Goal: Navigation & Orientation: Find specific page/section

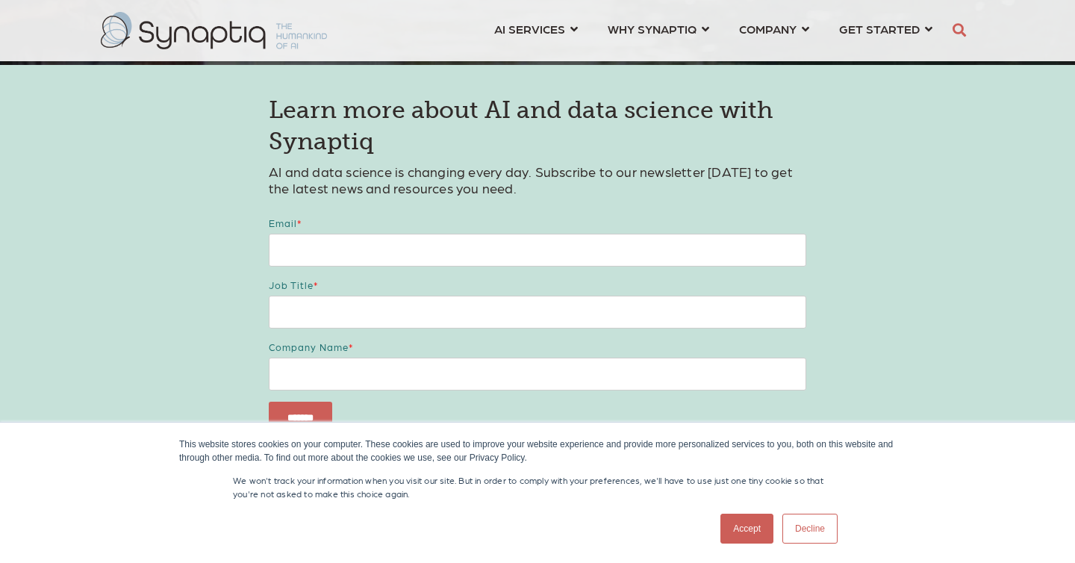
scroll to position [2242, 0]
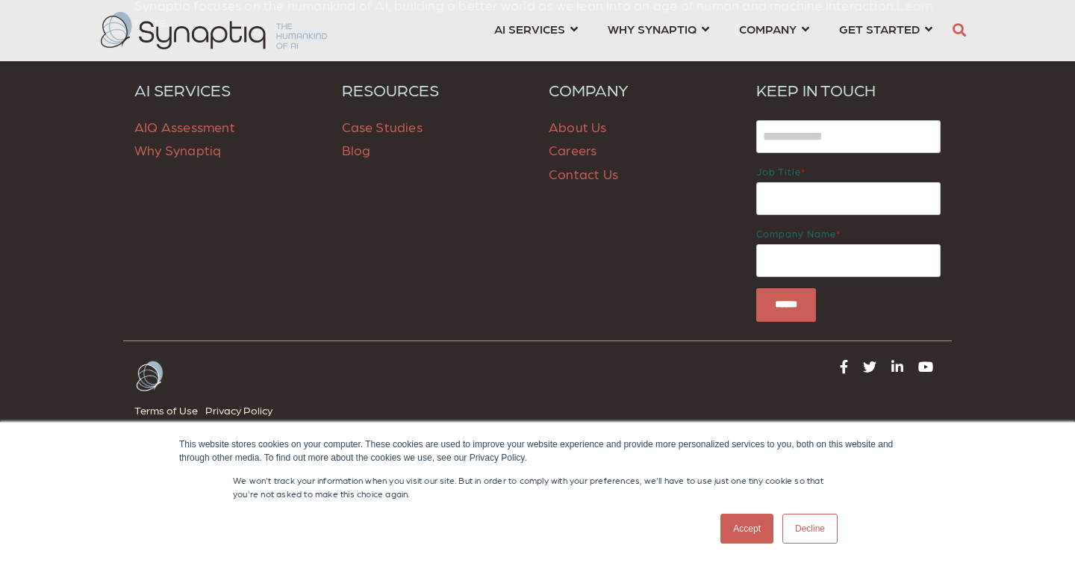
click at [748, 520] on link "Accept" at bounding box center [746, 529] width 53 height 30
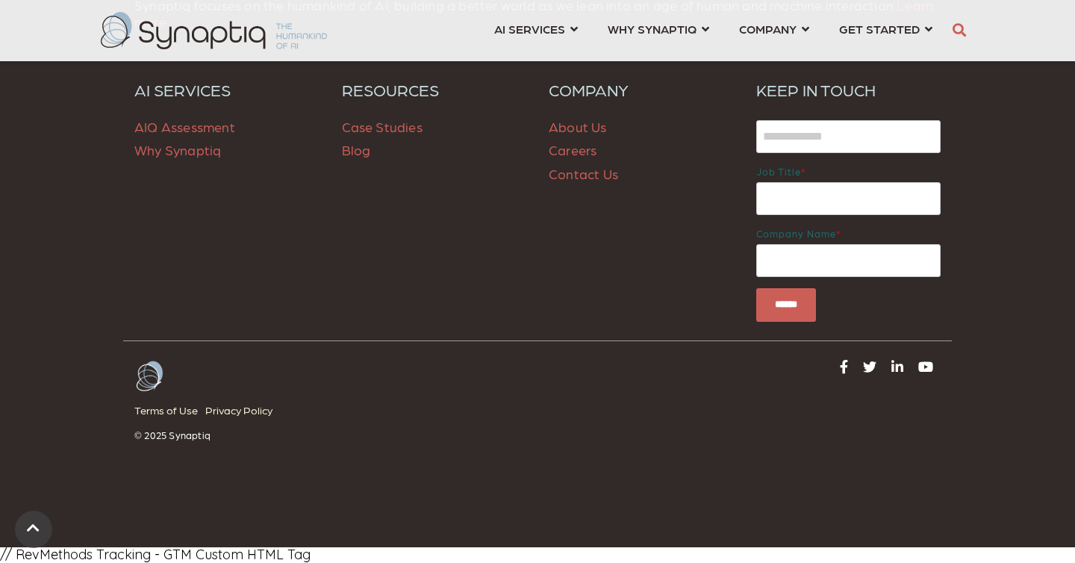
click at [586, 150] on link "Careers" at bounding box center [573, 150] width 48 height 16
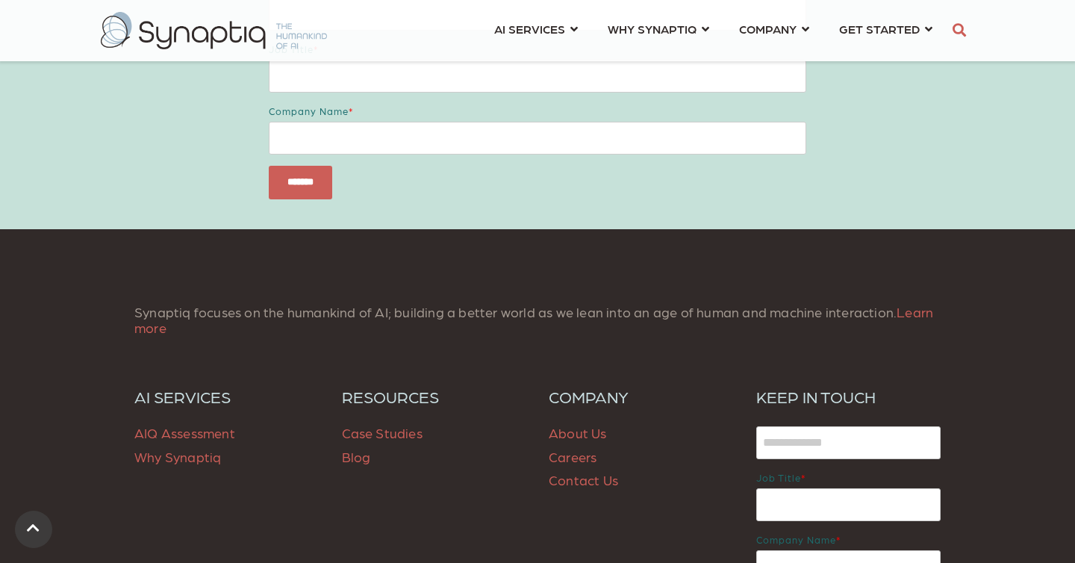
scroll to position [1229, 0]
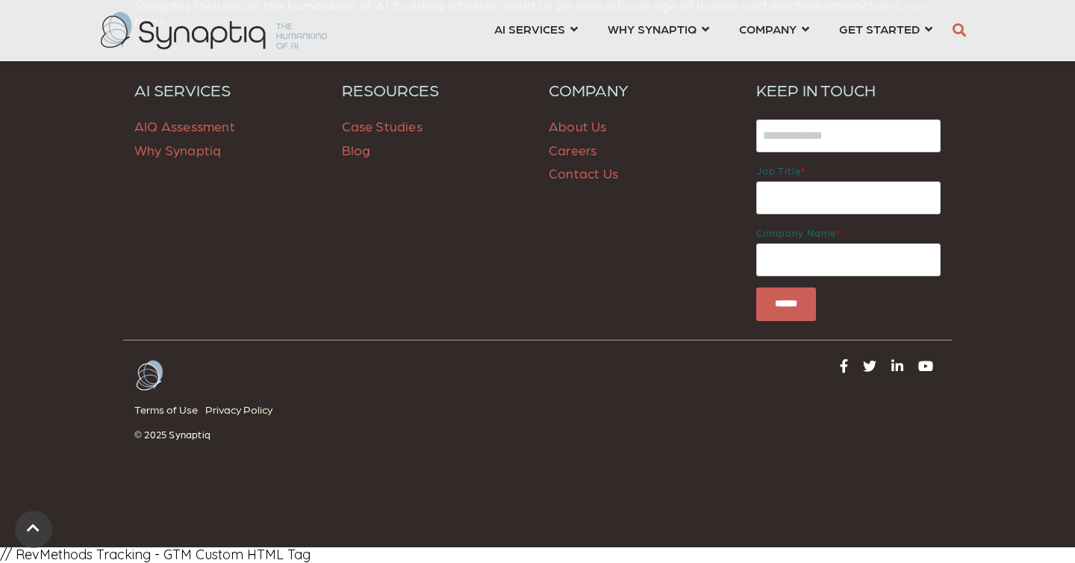
click at [581, 131] on link "About Us" at bounding box center [578, 126] width 58 height 16
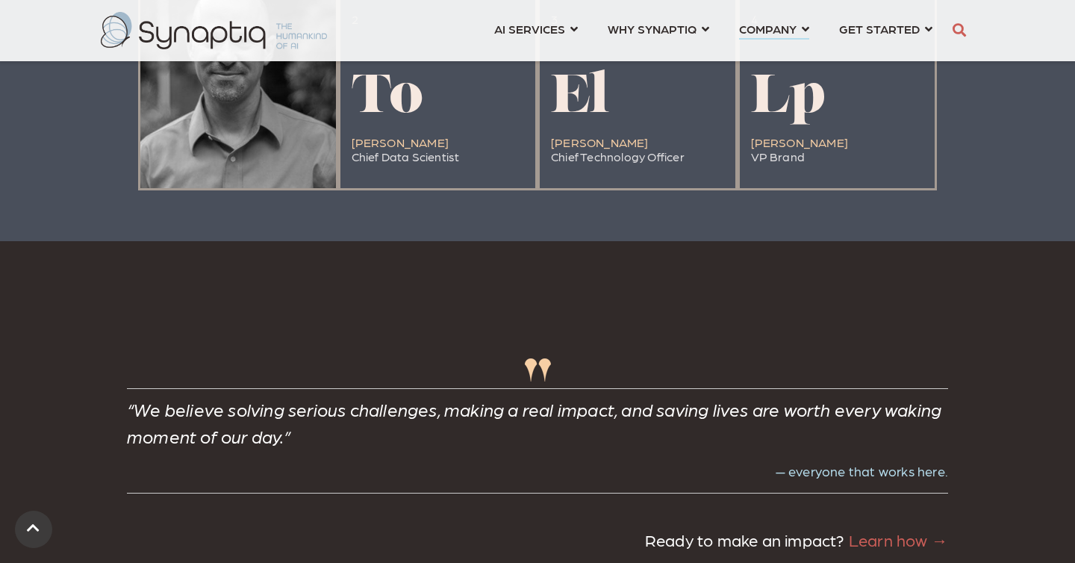
scroll to position [3318, 0]
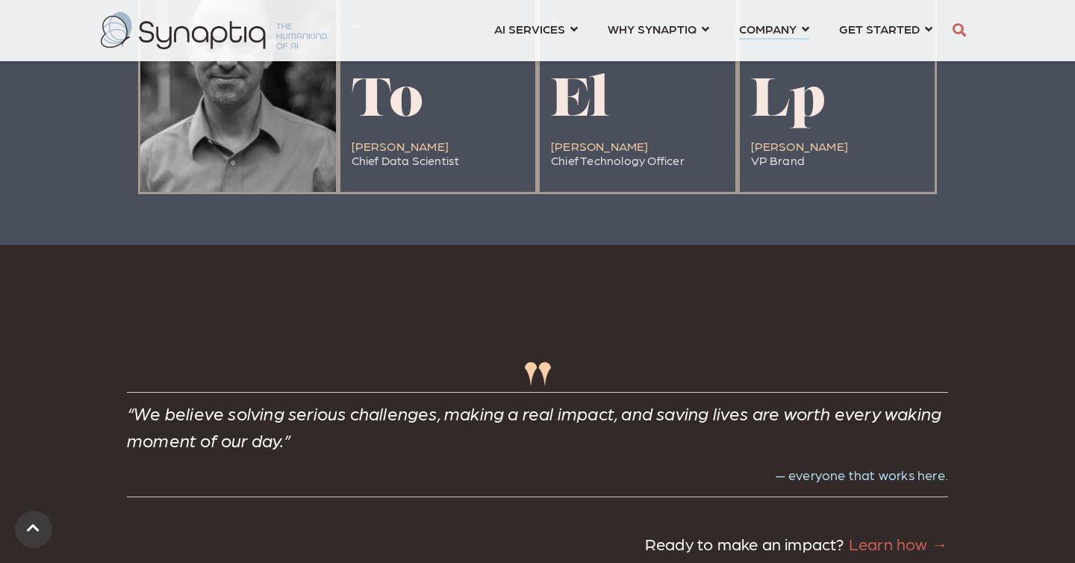
click at [214, 172] on div at bounding box center [238, 81] width 196 height 219
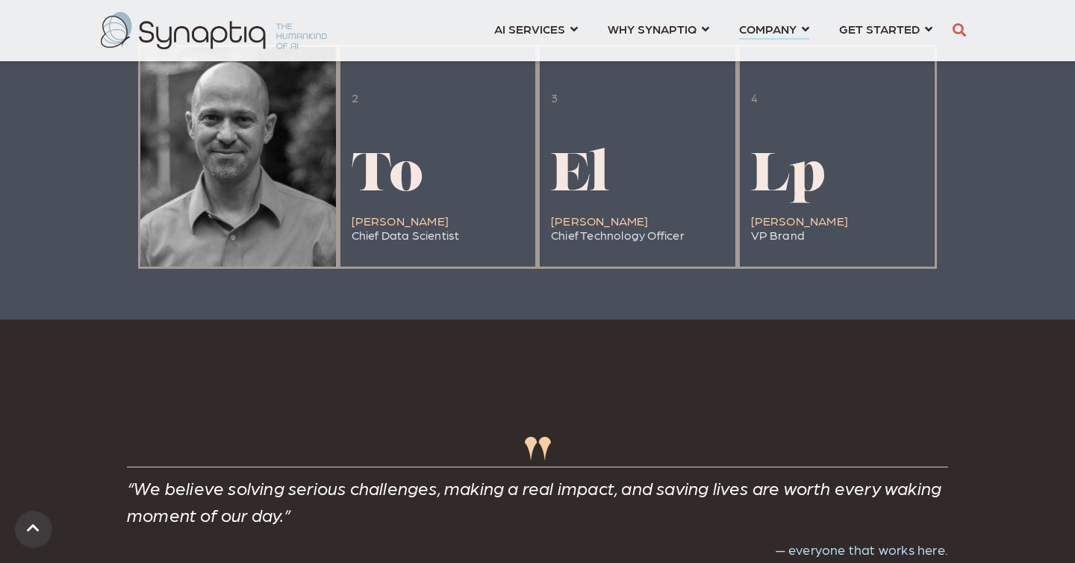
scroll to position [3227, 0]
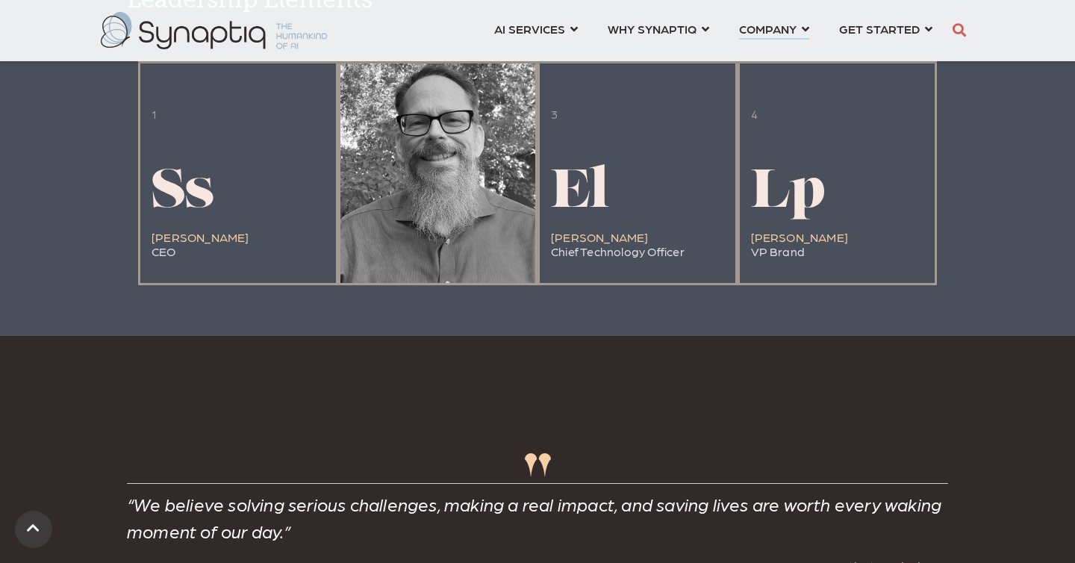
click at [428, 149] on div at bounding box center [438, 172] width 196 height 219
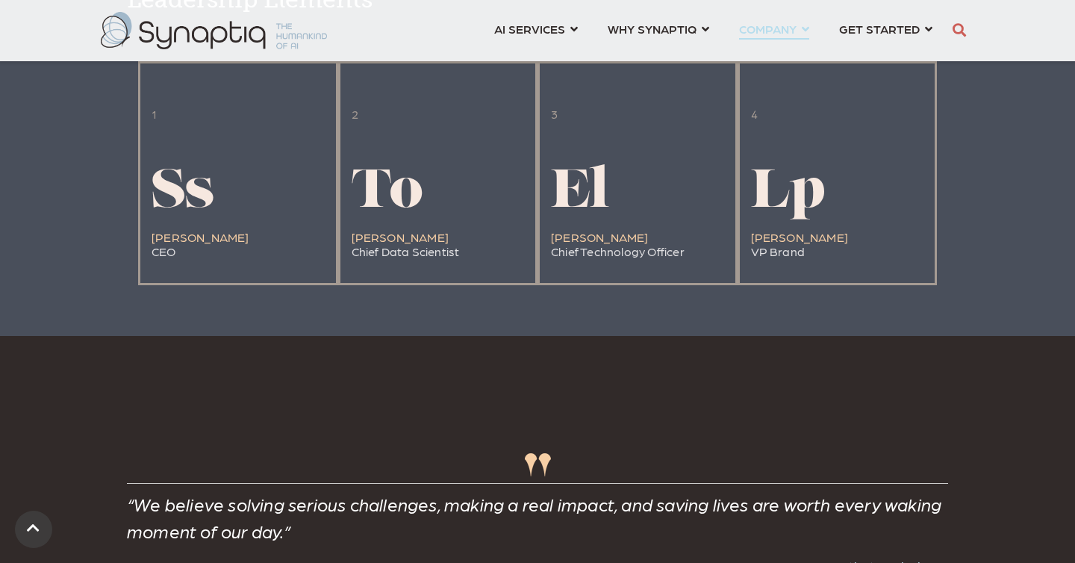
click at [802, 26] on link "COMPANY ⇲ Learn About Us Events Why We Exist How We Work How We Think Careers ⇲…" at bounding box center [774, 29] width 70 height 28
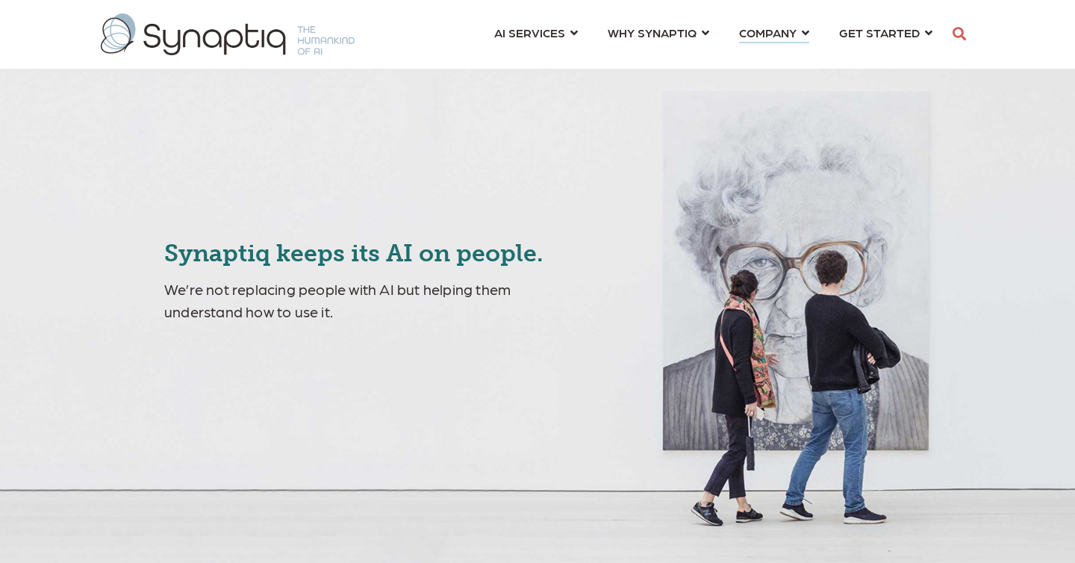
scroll to position [0, 7]
click at [805, 31] on link "COMPANY ⇲ Learn About Us Events Why We Exist How We Work How We Think Careers ⇲…" at bounding box center [774, 33] width 70 height 28
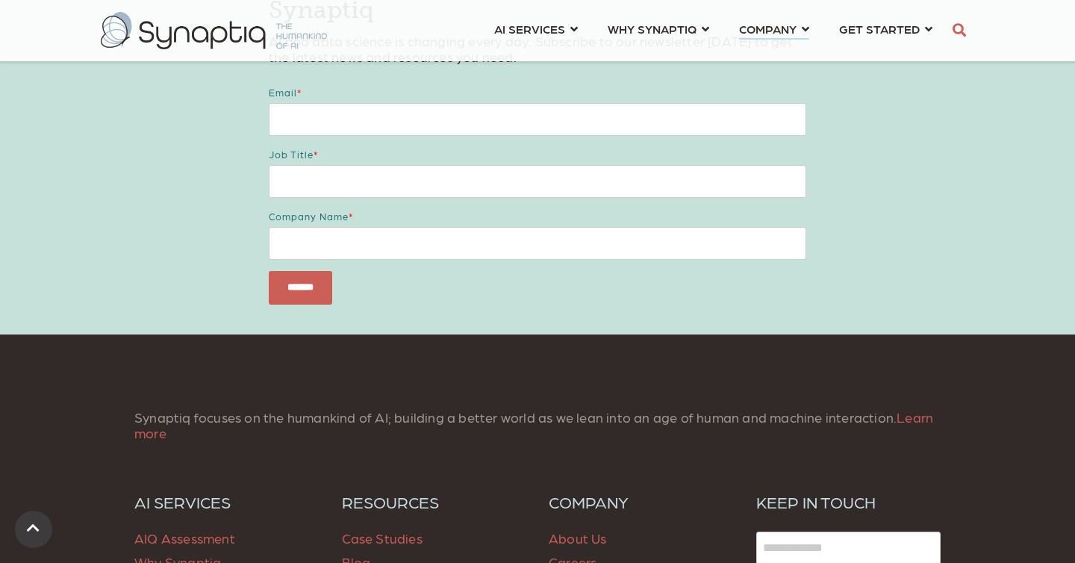
scroll to position [5884, 0]
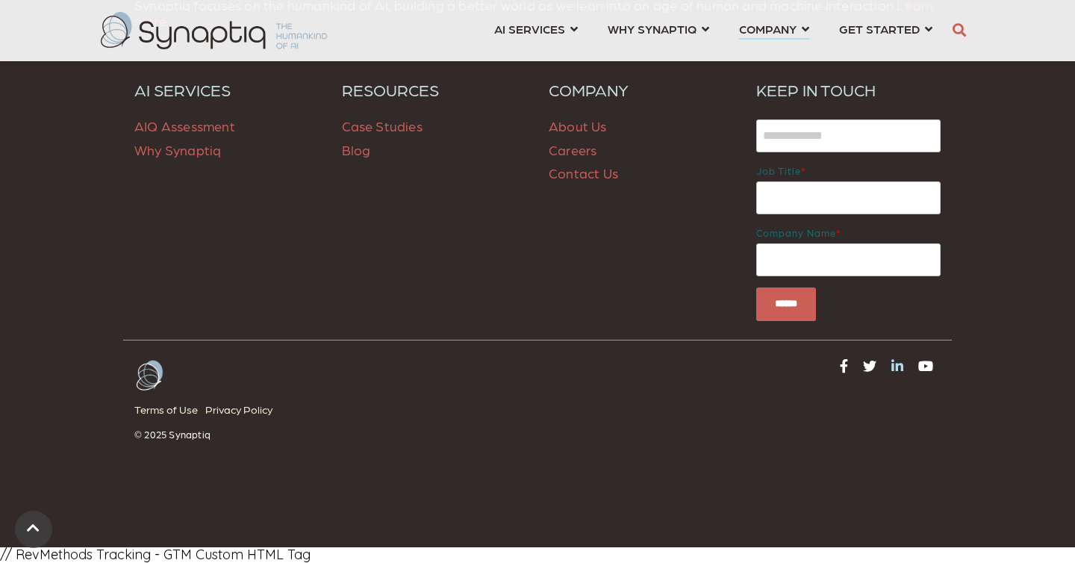
click at [898, 372] on icon at bounding box center [897, 365] width 12 height 13
